Goal: Task Accomplishment & Management: Use online tool/utility

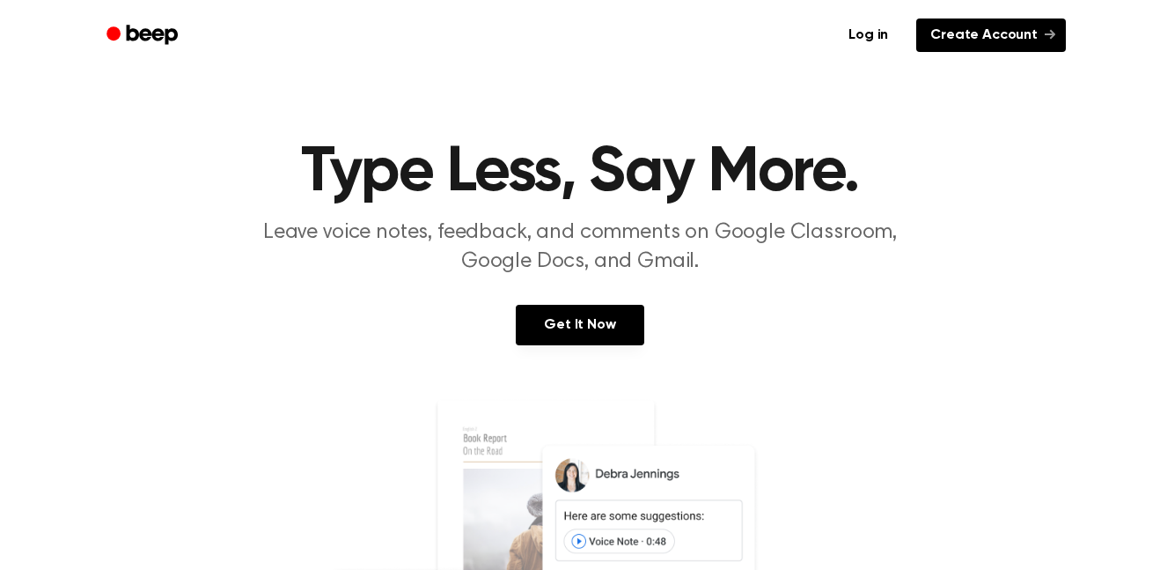
click at [942, 29] on link "Create Account" at bounding box center [991, 34] width 150 height 33
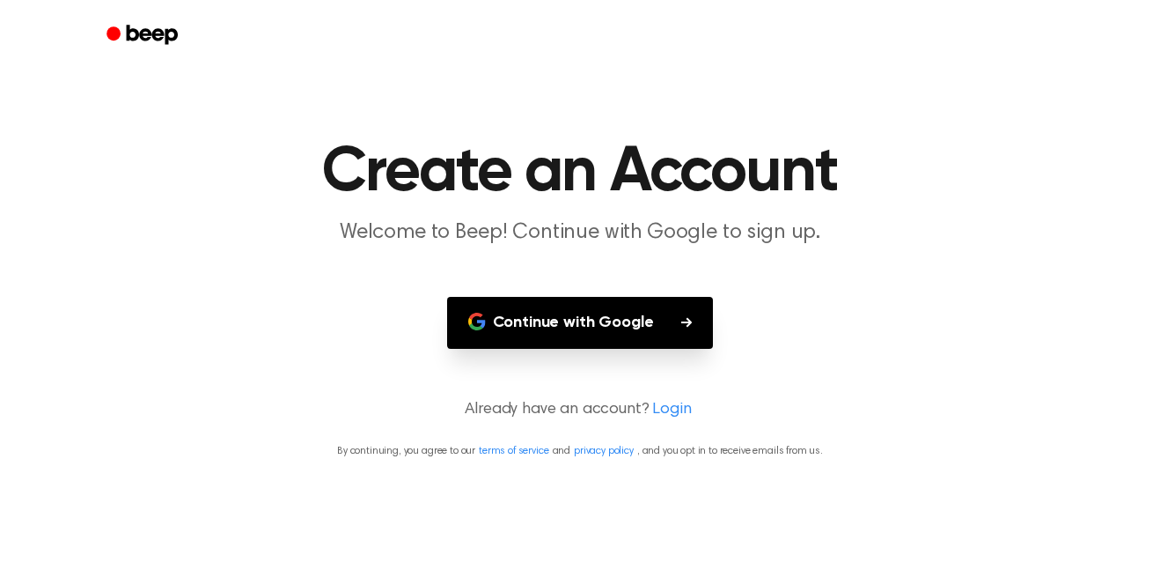
click at [619, 318] on button "Continue with Google" at bounding box center [580, 323] width 267 height 52
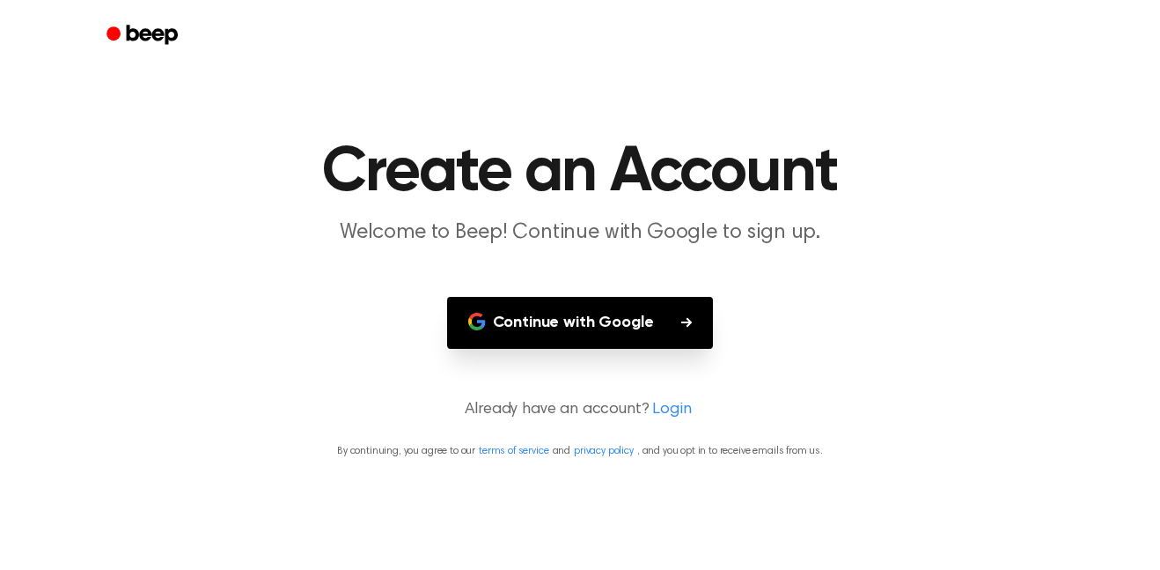
click at [619, 318] on button "Continue with Google" at bounding box center [580, 323] width 267 height 52
click at [687, 322] on icon "button" at bounding box center [686, 322] width 11 height 10
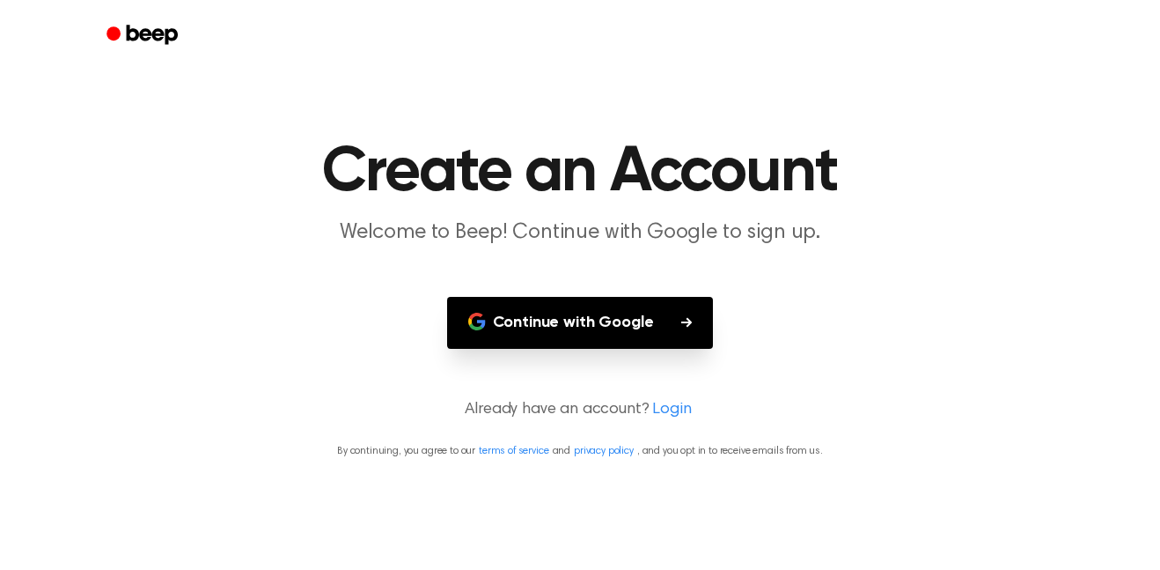
click at [687, 322] on icon "button" at bounding box center [686, 322] width 11 height 10
click at [664, 399] on link "Login" at bounding box center [671, 410] width 39 height 24
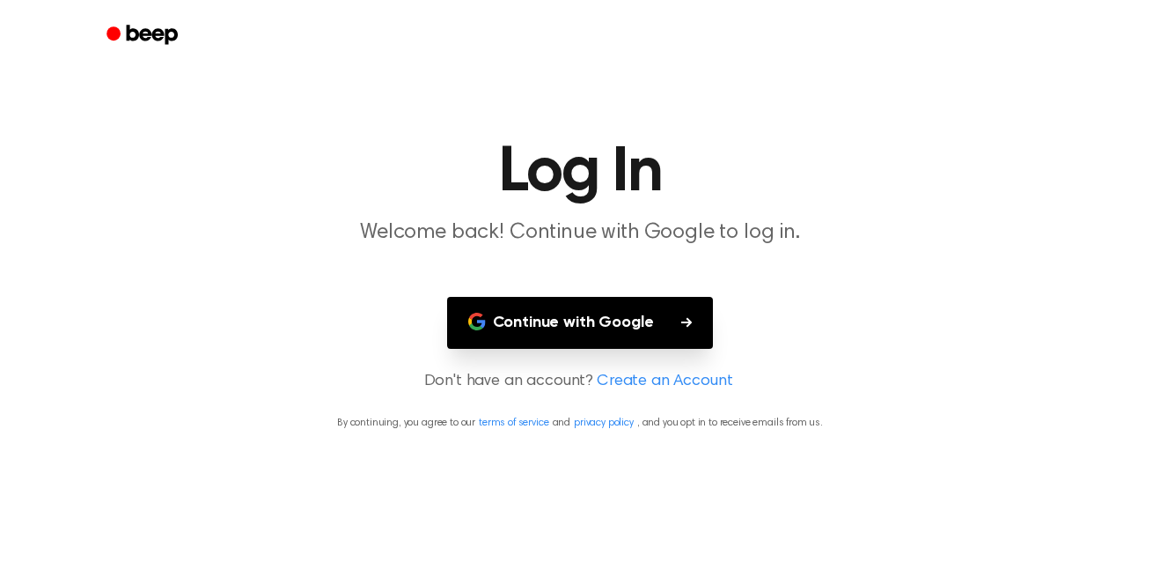
click at [611, 327] on button "Continue with Google" at bounding box center [580, 323] width 267 height 52
click at [595, 320] on button "Continue with Google" at bounding box center [580, 323] width 267 height 52
click at [600, 344] on button "Continue with Google" at bounding box center [580, 323] width 267 height 52
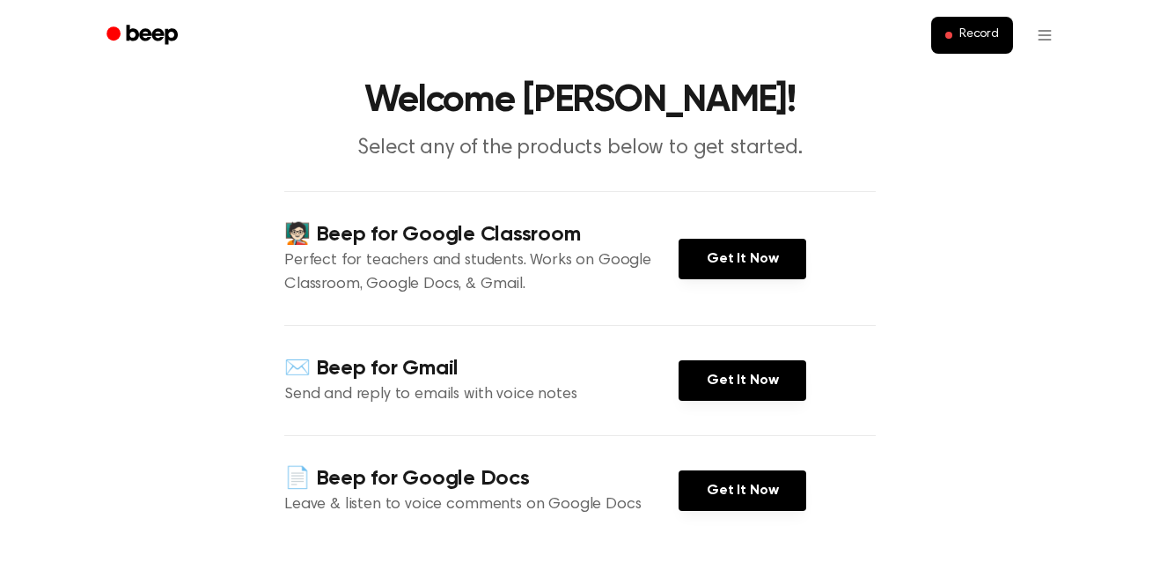
scroll to position [61, 0]
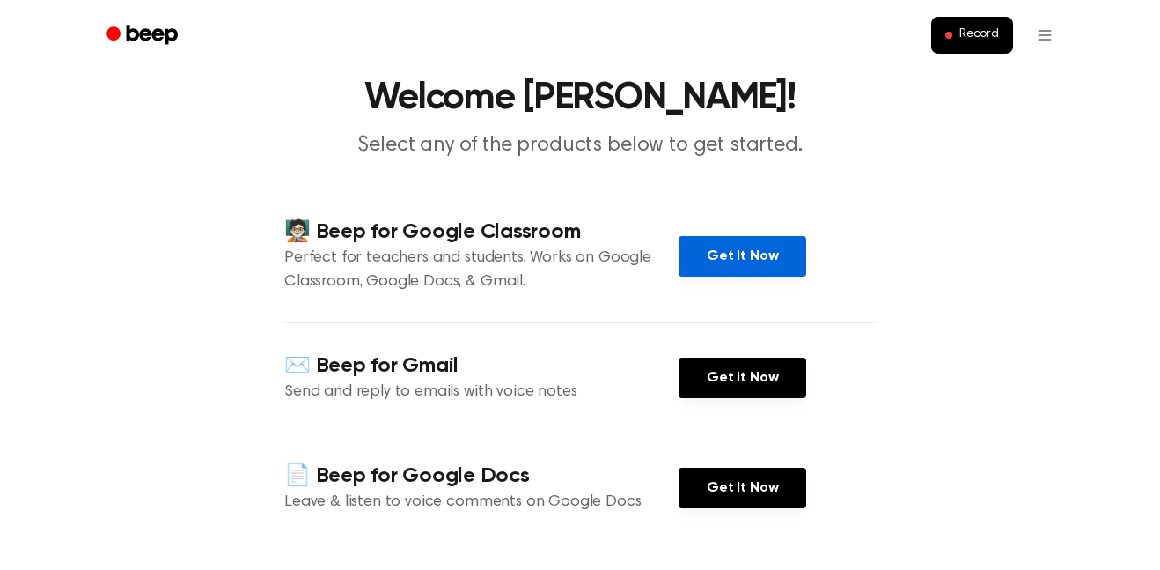
click at [754, 268] on link "Get It Now" at bounding box center [743, 256] width 128 height 40
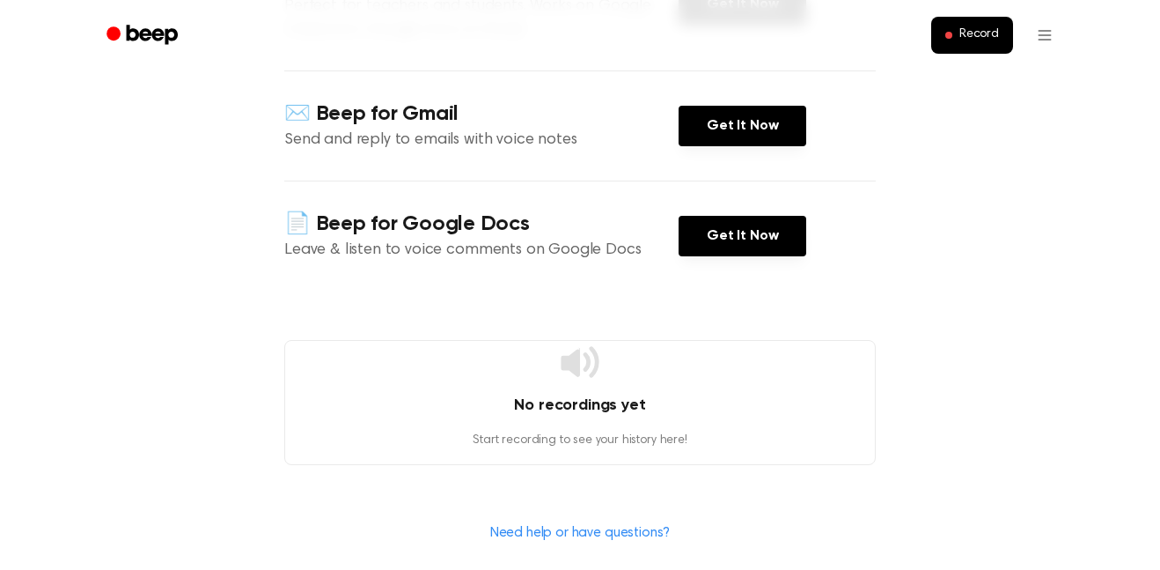
scroll to position [0, 0]
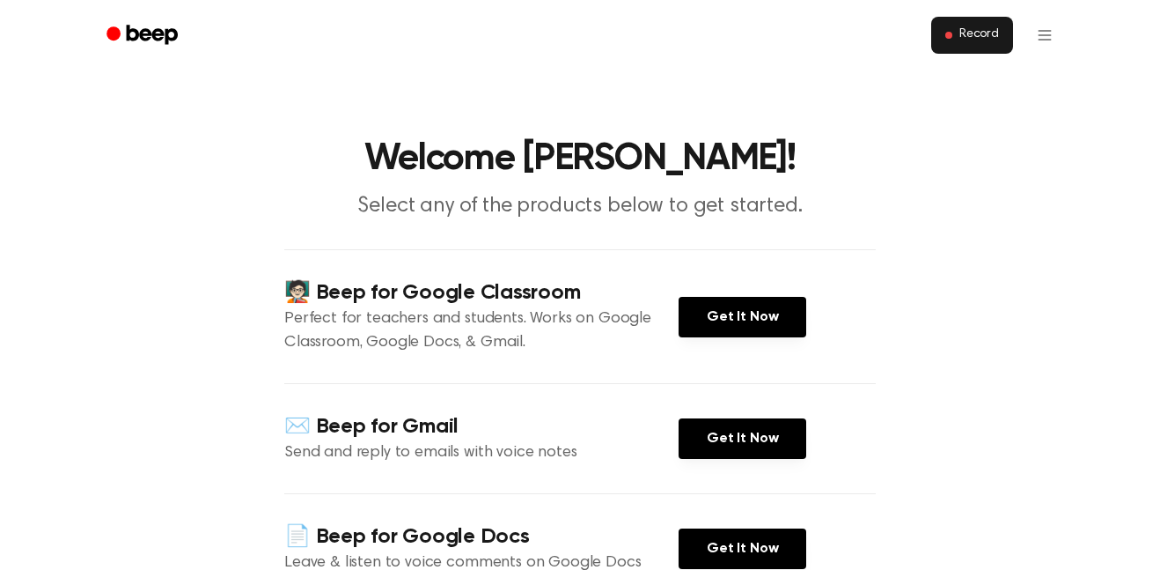
click at [977, 28] on span "Record" at bounding box center [980, 35] width 40 height 16
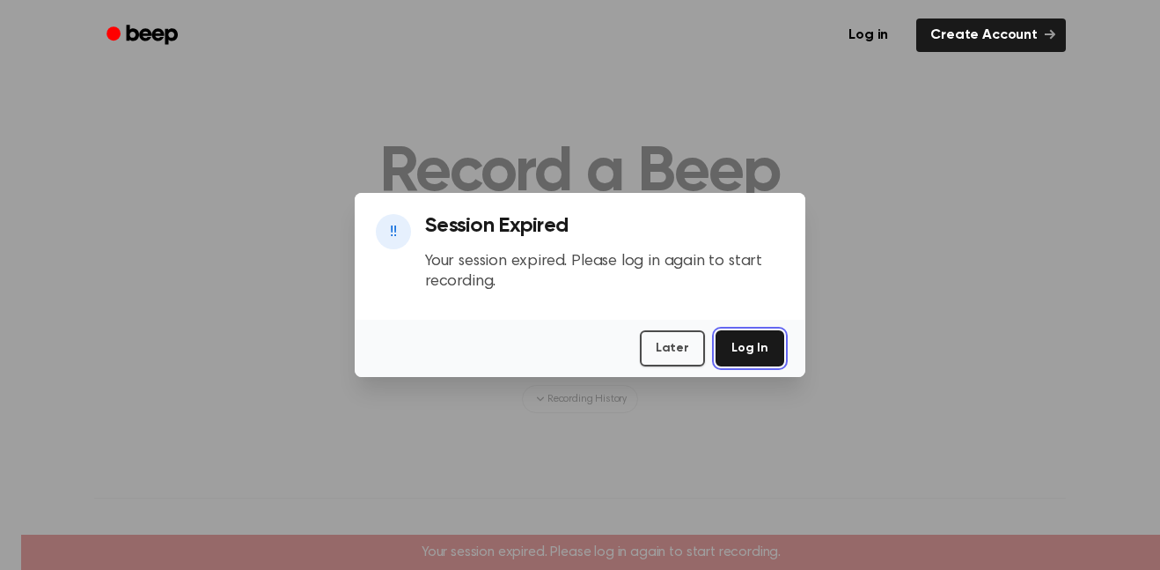
click at [737, 348] on button "Log In" at bounding box center [750, 348] width 69 height 36
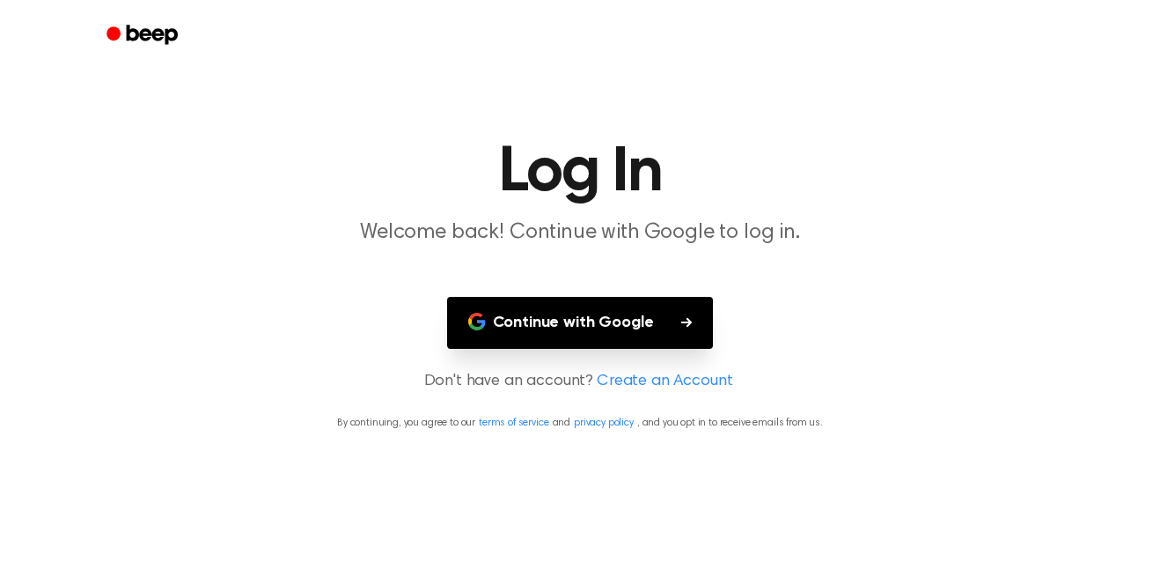
click at [661, 339] on button "Continue with Google" at bounding box center [580, 323] width 267 height 52
